Goal: Information Seeking & Learning: Check status

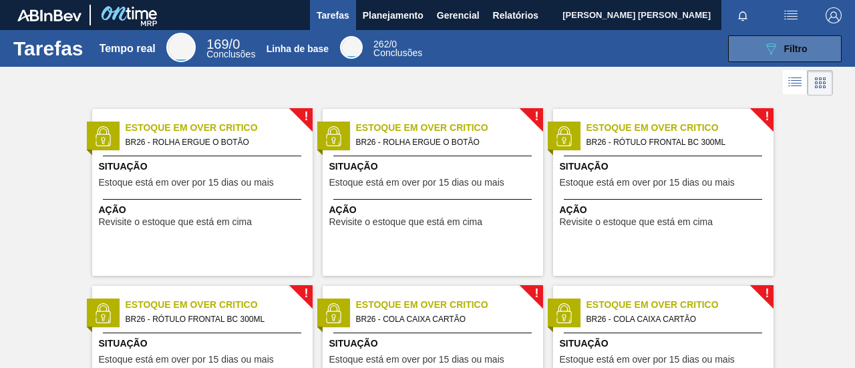
click at [819, 41] on button "089F7B8B-B2A5-4AFE-B5C0-19BA573D28AC Filtro" at bounding box center [785, 48] width 114 height 27
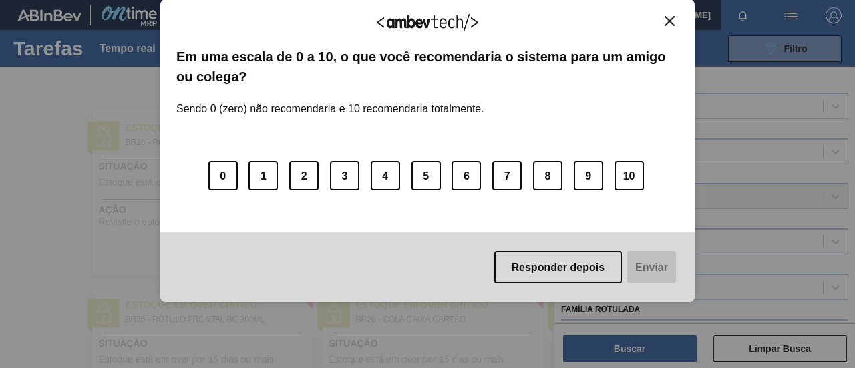
click at [669, 19] on img "Fechar" at bounding box center [669, 21] width 10 height 10
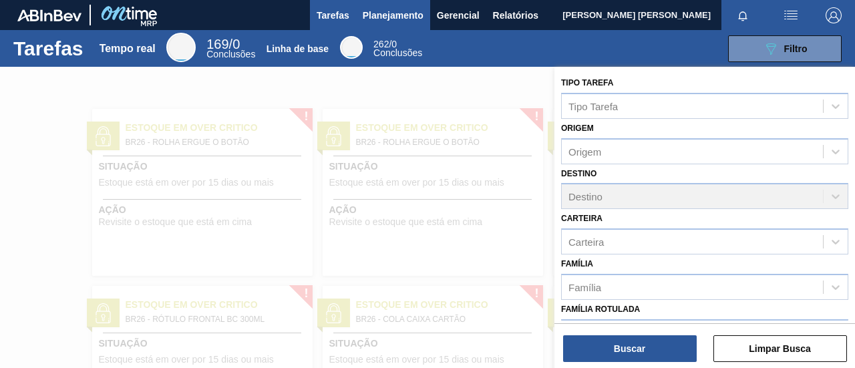
click at [386, 21] on font "Planejamento" at bounding box center [393, 15] width 61 height 16
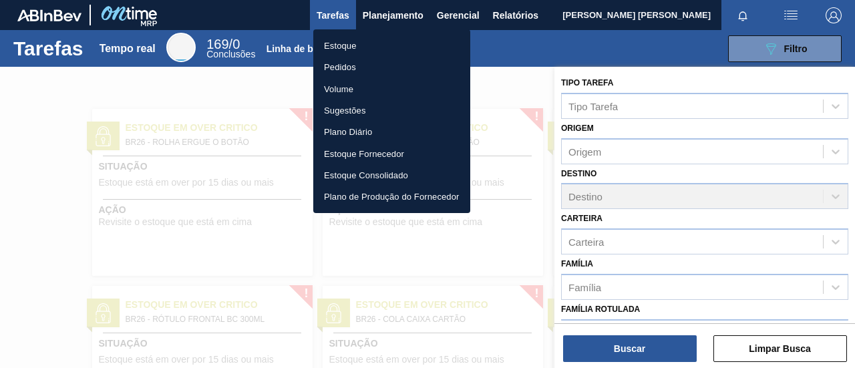
click at [341, 61] on font "Pedidos" at bounding box center [340, 66] width 32 height 13
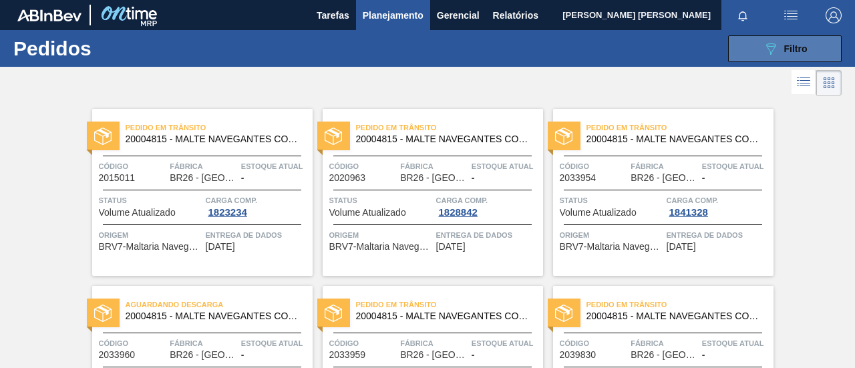
click at [751, 48] on button "089F7B8B-B2A5-4AFE-B5C0-19BA573D28AC Filtro" at bounding box center [785, 48] width 114 height 27
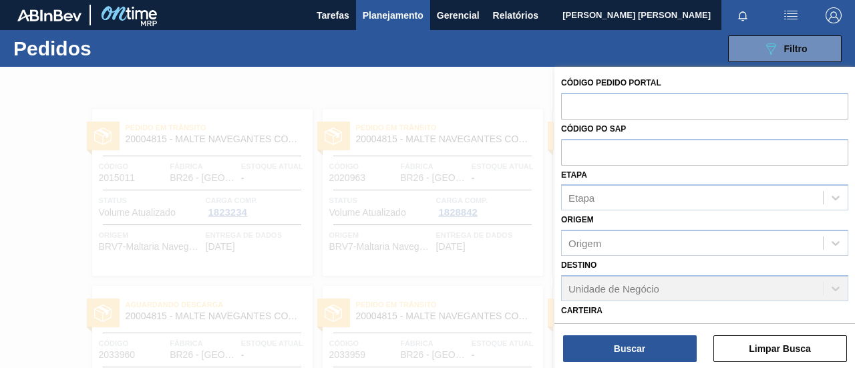
click at [755, 75] on div "Código Pedido Portal" at bounding box center [704, 96] width 287 height 46
click at [788, 41] on div "089F7B8B-B2A5-4AFE-B5C0-19BA573D28AC Filtro" at bounding box center [785, 49] width 45 height 16
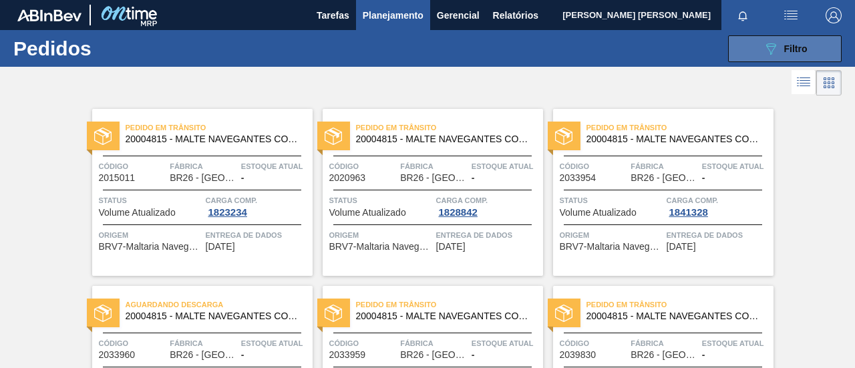
click at [736, 55] on button "089F7B8B-B2A5-4AFE-B5C0-19BA573D28AC Filtro" at bounding box center [785, 48] width 114 height 27
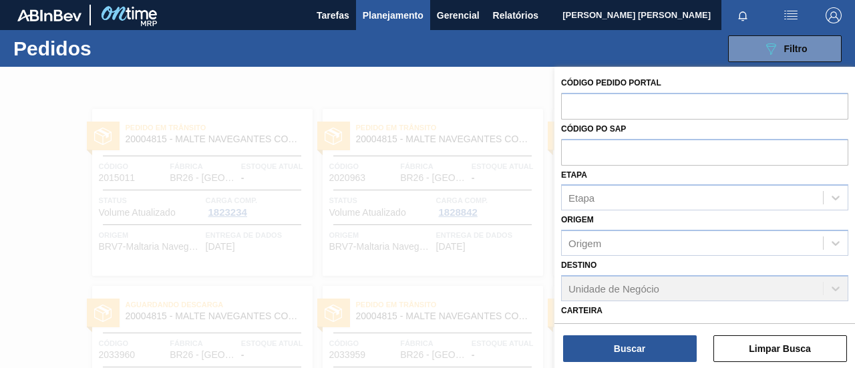
click at [716, 315] on div "Carteira Carteira" at bounding box center [704, 323] width 287 height 45
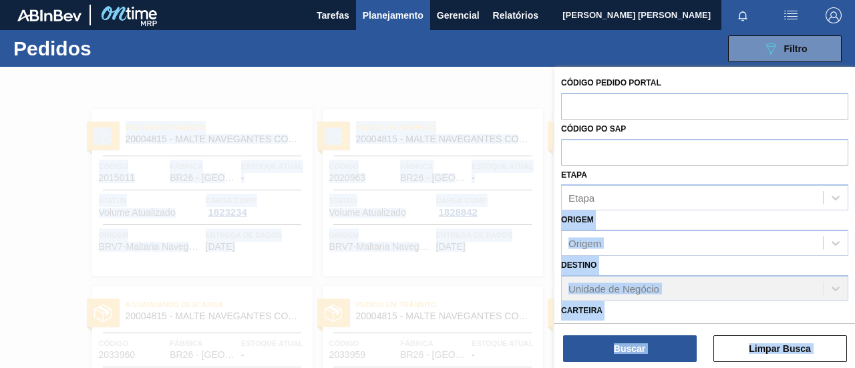
click at [854, 205] on main "Tarefas Planejamento Gerencial Relatórios [PERSON_NAME] [PERSON_NAME] todas com…" at bounding box center [427, 184] width 855 height 368
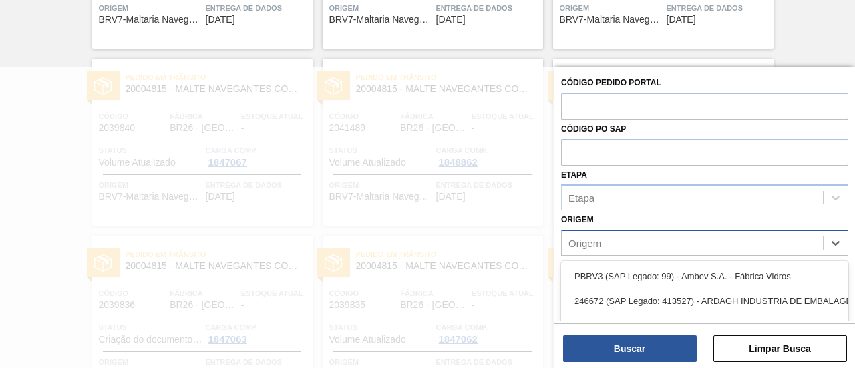
scroll to position [1387, 0]
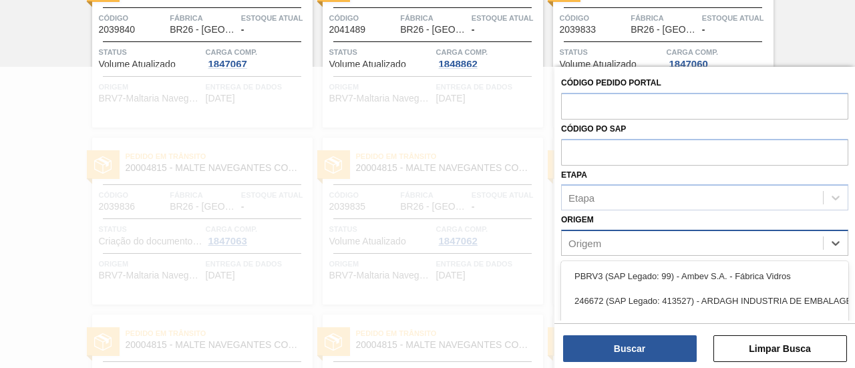
click at [787, 244] on div "Origem" at bounding box center [692, 243] width 261 height 19
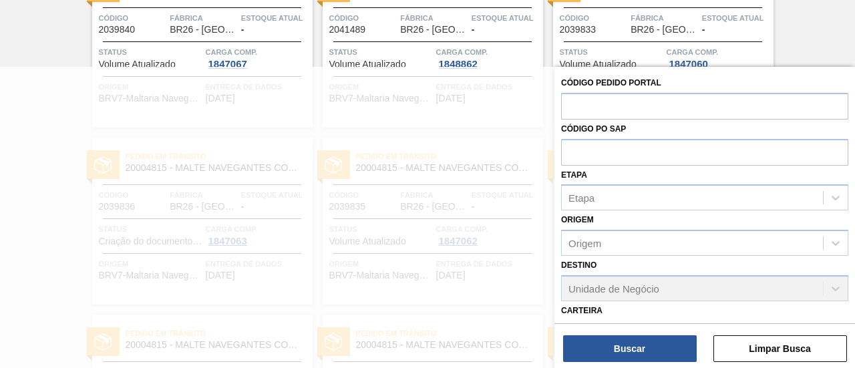
click at [724, 220] on div "Origem Origem" at bounding box center [704, 232] width 287 height 45
click at [674, 218] on div "Origem Origem" at bounding box center [704, 232] width 287 height 45
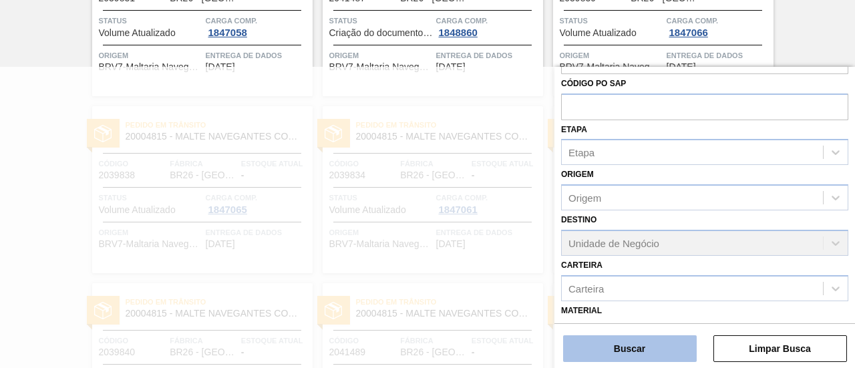
scroll to position [67, 0]
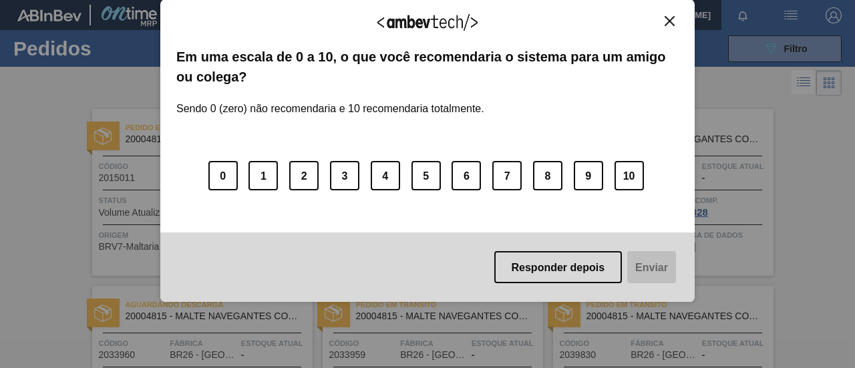
click at [669, 20] on img "Fechar" at bounding box center [669, 21] width 10 height 10
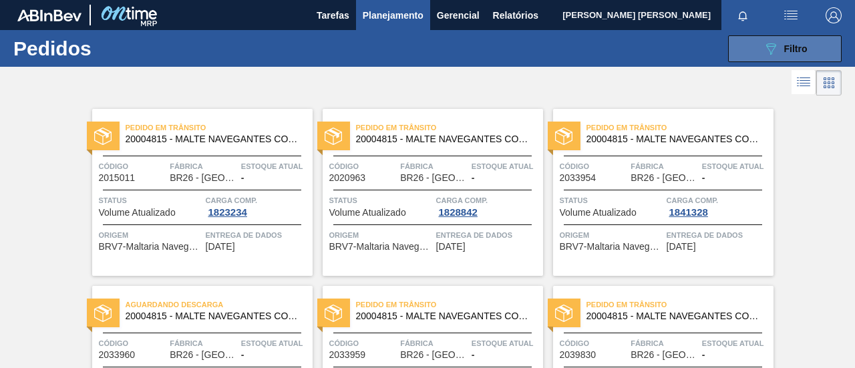
click at [786, 45] on font "Filtro" at bounding box center [795, 48] width 23 height 11
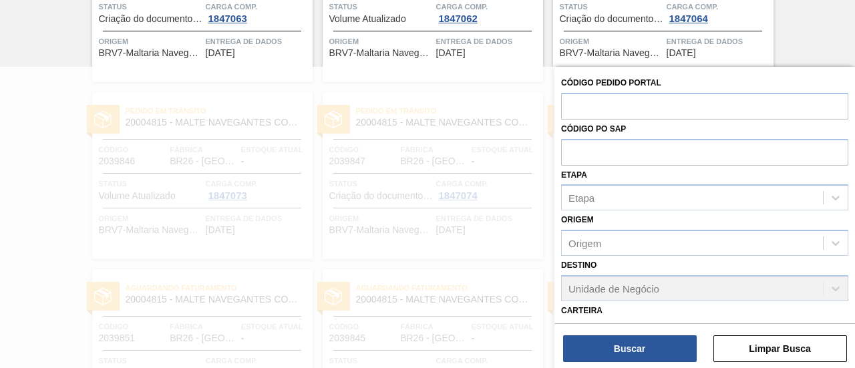
scroll to position [1611, 0]
click at [628, 309] on div "Carteira Carteira" at bounding box center [704, 323] width 287 height 45
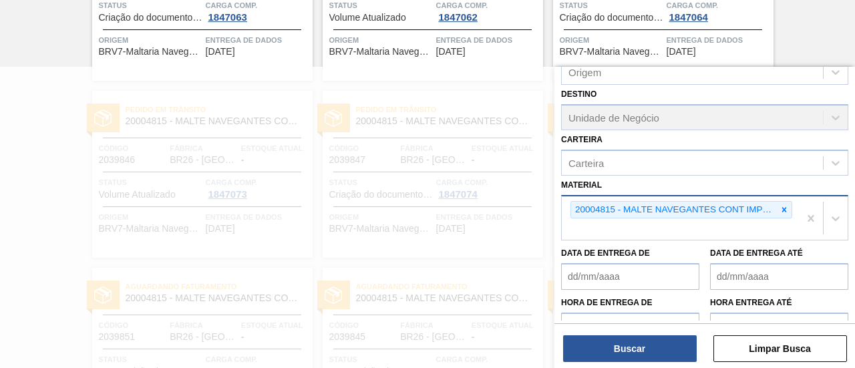
scroll to position [187, 0]
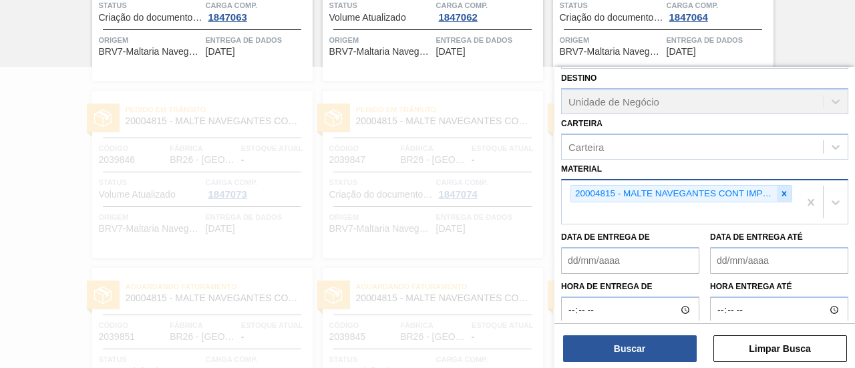
click at [785, 192] on icon at bounding box center [783, 193] width 9 height 9
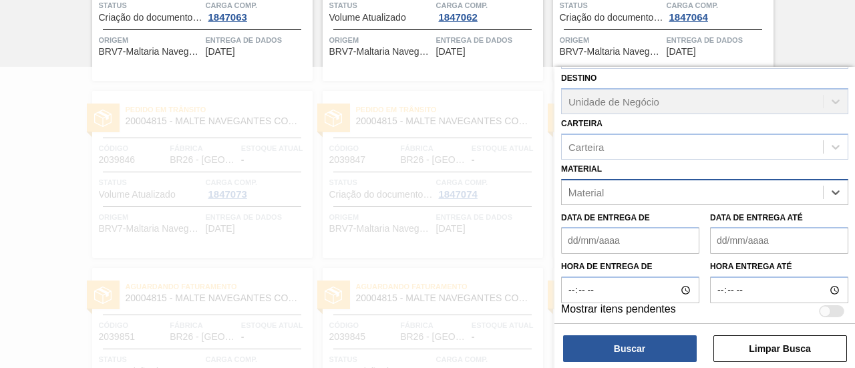
scroll to position [1657, 0]
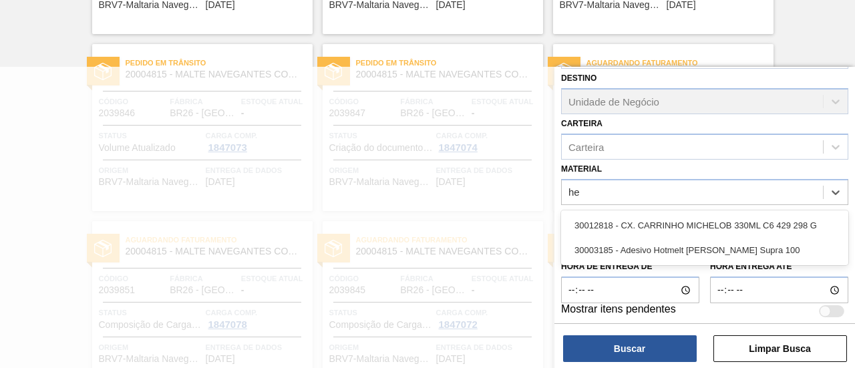
type input "h"
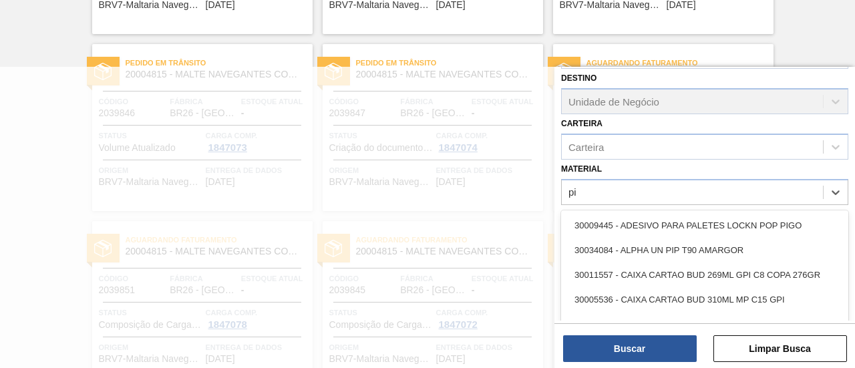
type input "pip"
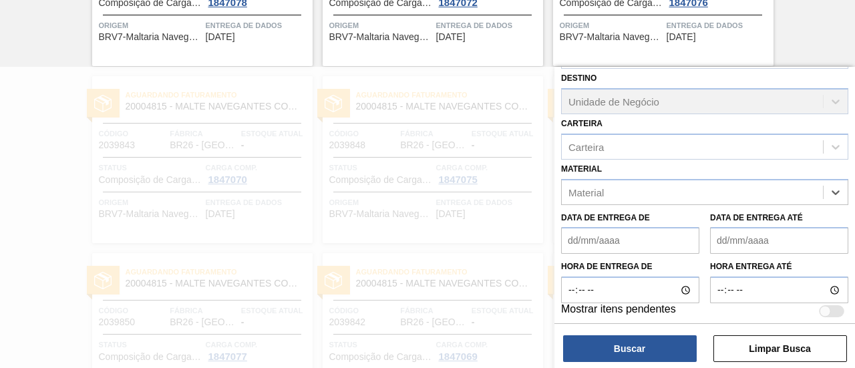
drag, startPoint x: 606, startPoint y: 186, endPoint x: 545, endPoint y: 189, distance: 61.5
click at [554, 189] on div "Código Pedido Portal Código PO SAP Etapa Etapa Origem Origem Destino Unidade de…" at bounding box center [704, 251] width 301 height 368
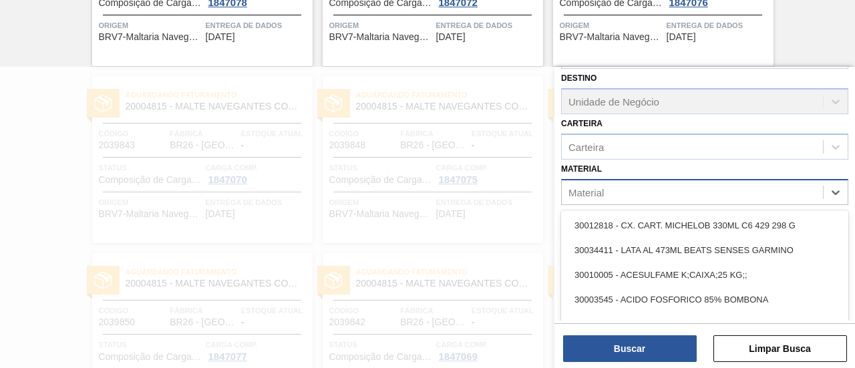
scroll to position [2026, 0]
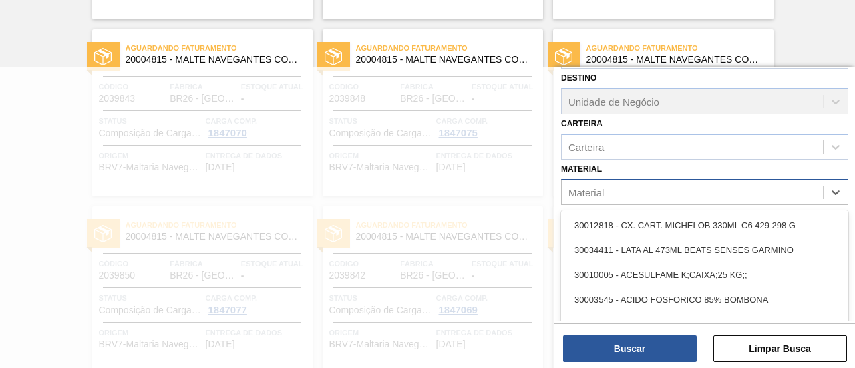
click at [600, 188] on font "Material" at bounding box center [585, 191] width 35 height 11
type input "30003519"
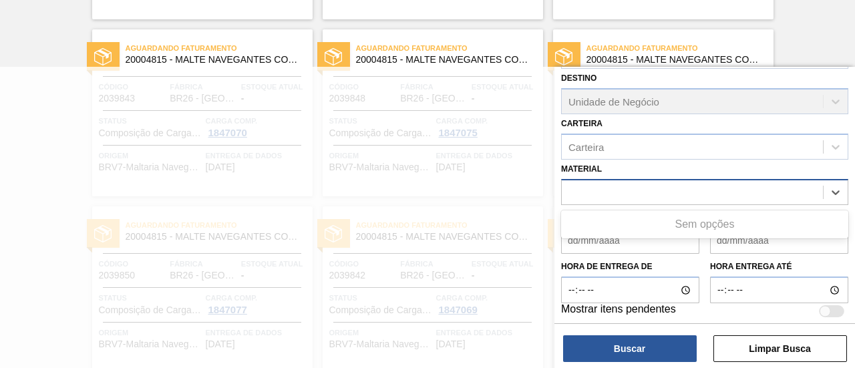
click at [751, 193] on div "30003519" at bounding box center [692, 191] width 261 height 19
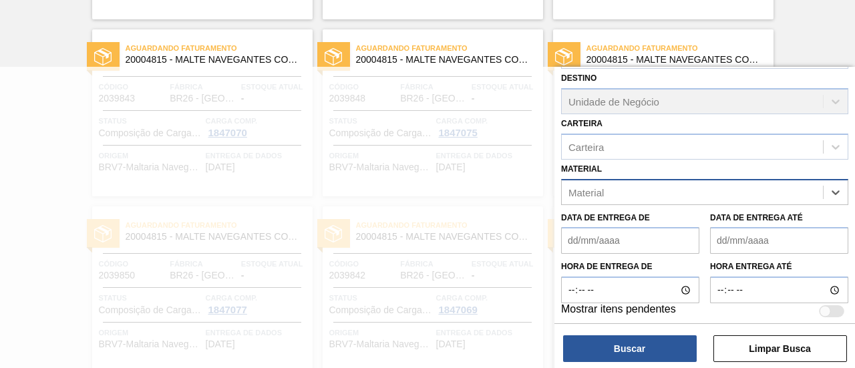
paste input "30009519"
type input "30009519"
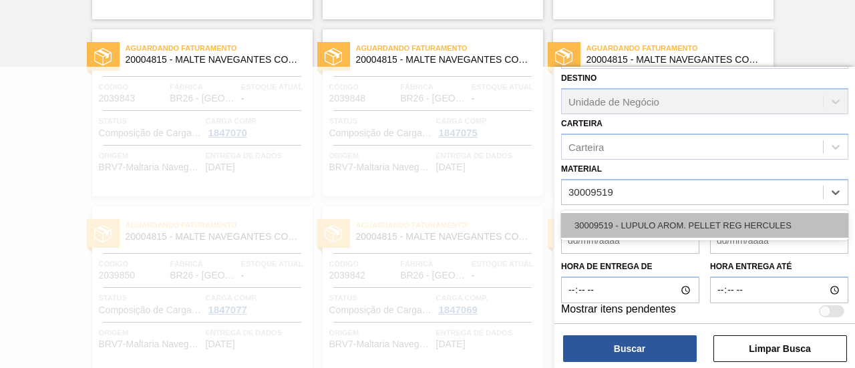
click at [649, 220] on font "30009519 - LUPULO AROM. PELLET REG HERCULES" at bounding box center [682, 225] width 217 height 10
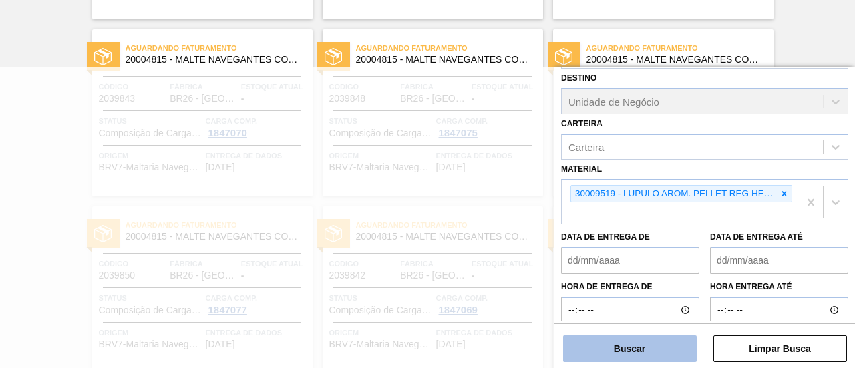
click at [642, 353] on font "Buscar" at bounding box center [629, 348] width 31 height 11
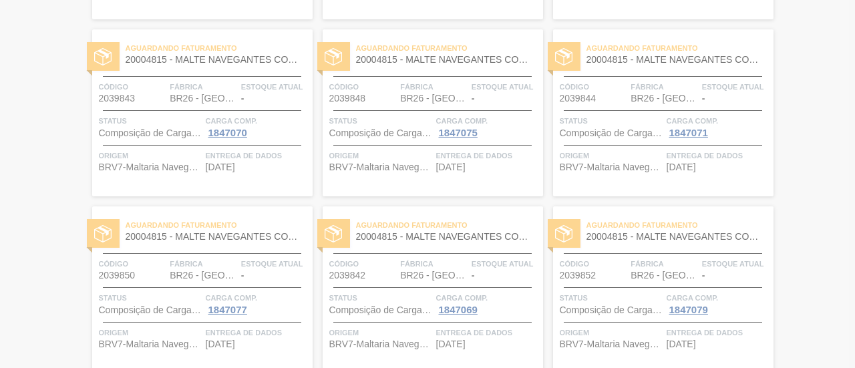
scroll to position [0, 0]
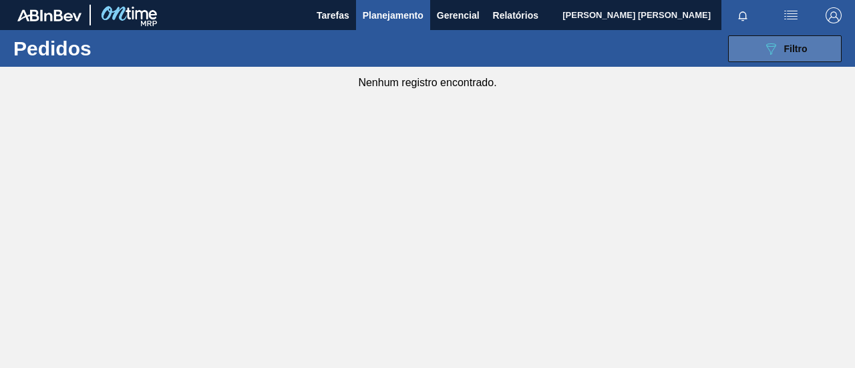
click at [784, 38] on button "089F7B8B-B2A5-4AFE-B5C0-19BA573D28AC Filtro" at bounding box center [785, 48] width 114 height 27
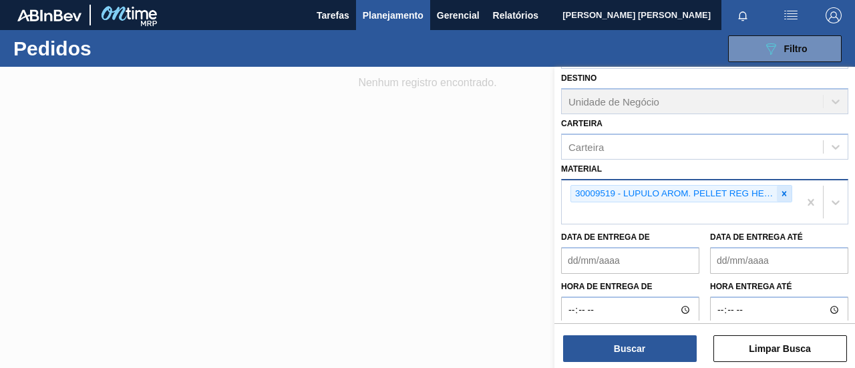
click at [785, 189] on icon at bounding box center [783, 193] width 9 height 9
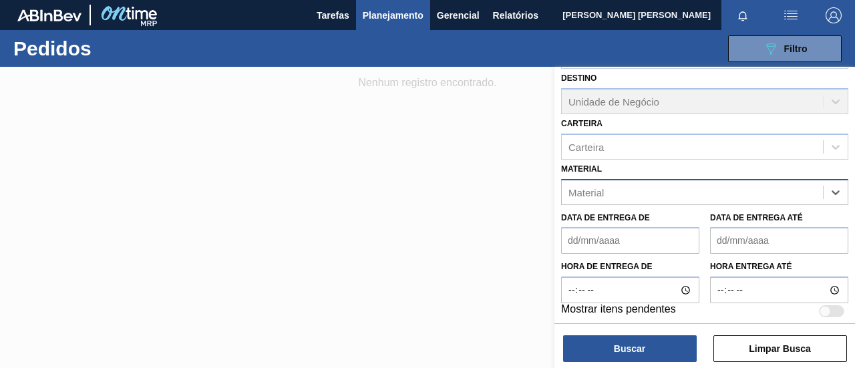
paste input "30003175"
type input "30003175"
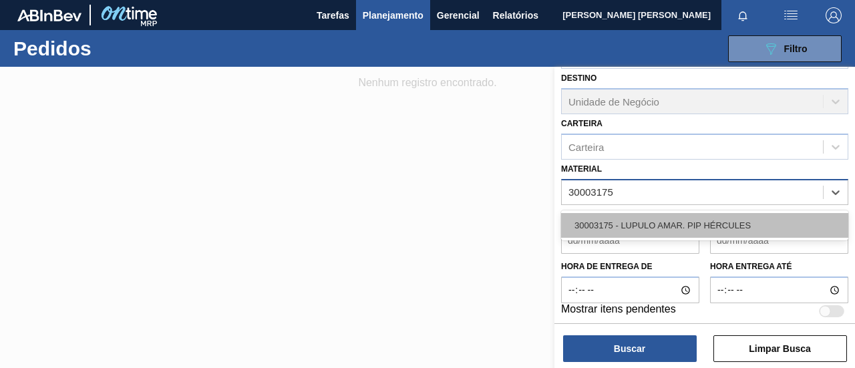
click at [655, 223] on font "30003175 - LUPULO AMAR. PIP HÉRCULES" at bounding box center [662, 225] width 176 height 10
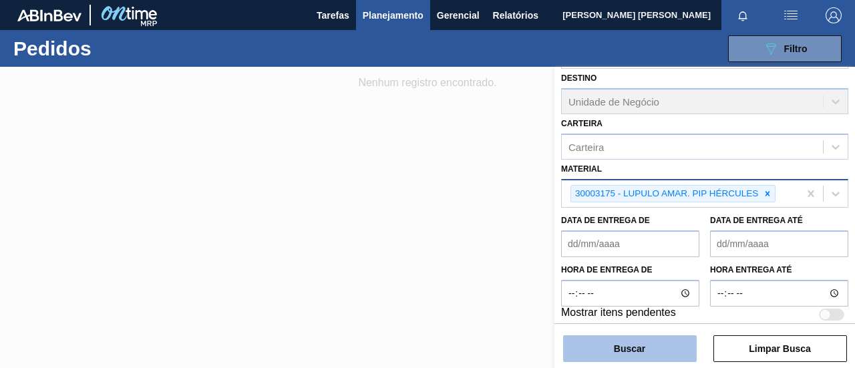
click at [642, 351] on font "Buscar" at bounding box center [629, 348] width 31 height 11
